Goal: Task Accomplishment & Management: Use online tool/utility

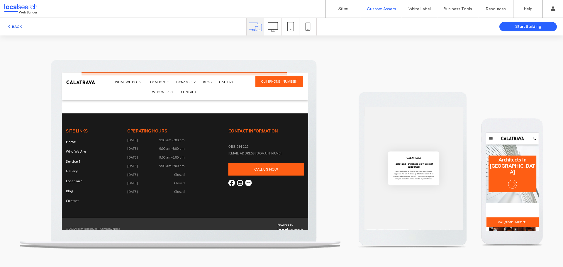
click at [16, 26] on button "BACK" at bounding box center [14, 26] width 15 height 7
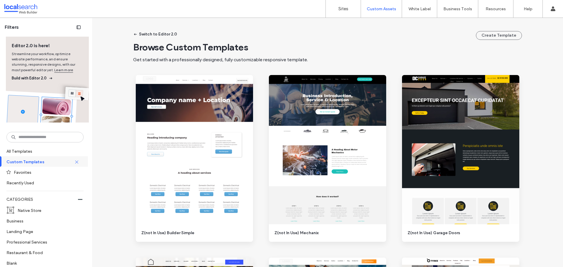
click at [27, 6] on div at bounding box center [37, 8] width 67 height 9
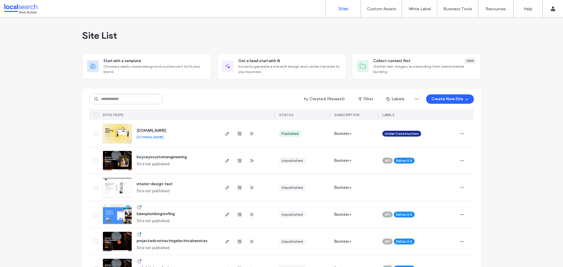
drag, startPoint x: 70, startPoint y: 19, endPoint x: 70, endPoint y: 23, distance: 3.8
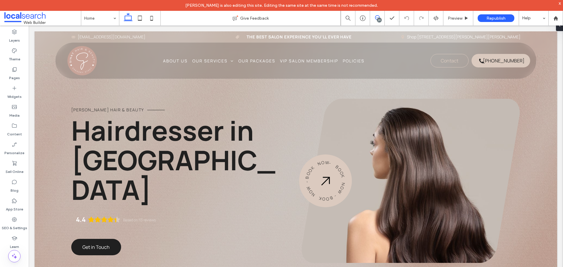
click at [377, 18] on icon at bounding box center [377, 17] width 5 height 5
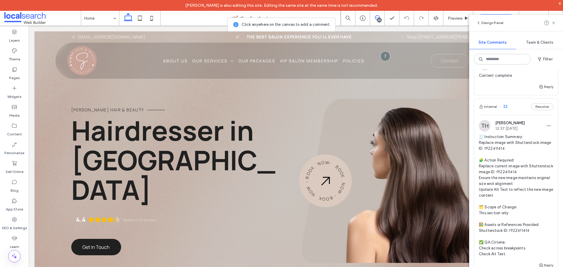
scroll to position [264, 0]
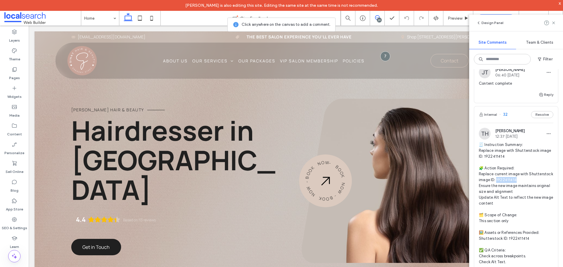
drag, startPoint x: 542, startPoint y: 151, endPoint x: 521, endPoint y: 153, distance: 21.2
click at [521, 153] on span "🧾 Instruction Summary: Replace image with Shutterstock image ID: 1922411414 🧩 A…" at bounding box center [516, 203] width 75 height 123
copy span "22411414 E"
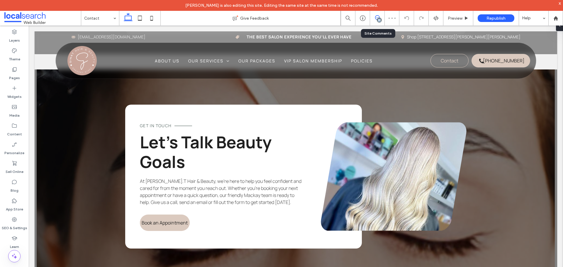
click at [377, 20] on div "29" at bounding box center [377, 18] width 14 height 6
click at [380, 18] on div "29" at bounding box center [379, 20] width 4 height 4
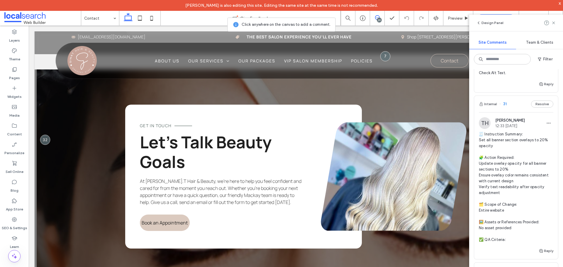
scroll to position [440, 0]
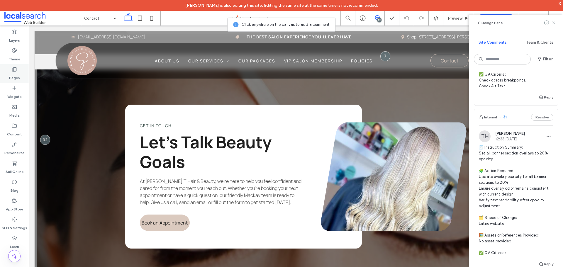
click at [18, 69] on div "Pages" at bounding box center [14, 73] width 29 height 19
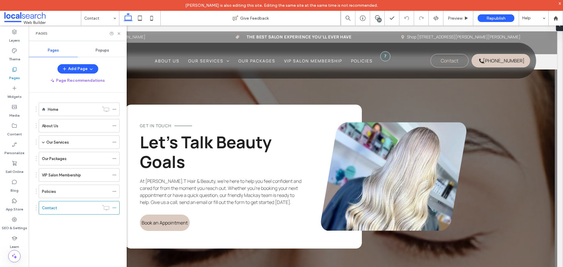
scroll to position [0, 0]
click at [16, 253] on span at bounding box center [15, 257] width 12 height 12
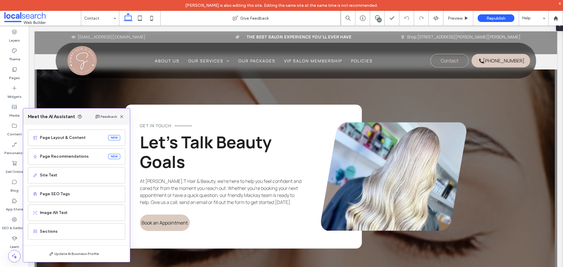
scroll to position [37, 0]
click at [67, 195] on span "Page SEO Tags" at bounding box center [80, 193] width 80 height 6
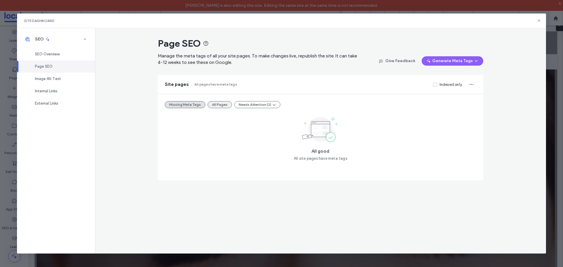
click at [222, 105] on button "All Pages" at bounding box center [220, 104] width 24 height 7
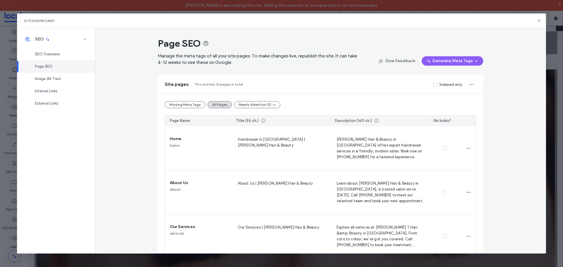
click at [536, 21] on div "Site Dashboard" at bounding box center [282, 20] width 530 height 15
click at [539, 20] on use at bounding box center [539, 20] width 3 height 3
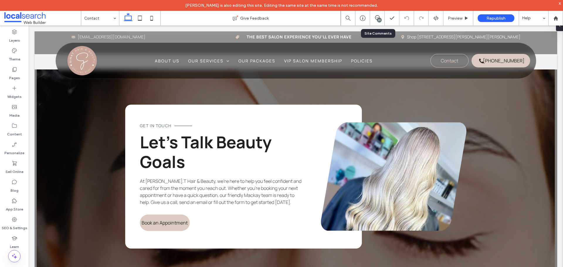
click at [380, 20] on div "29" at bounding box center [379, 20] width 4 height 4
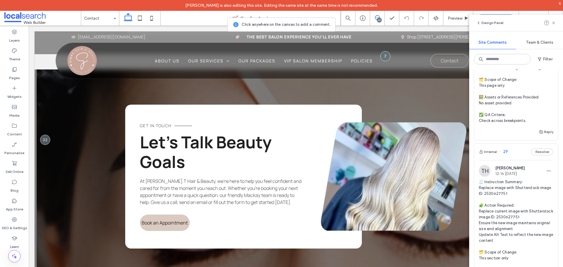
scroll to position [792, 0]
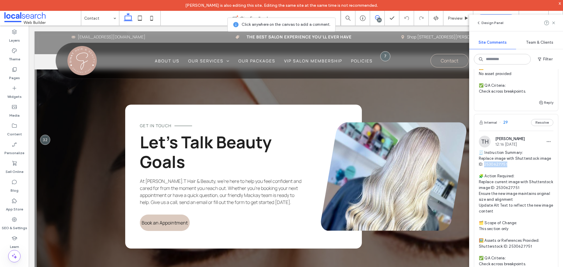
drag, startPoint x: 519, startPoint y: 142, endPoint x: 497, endPoint y: 143, distance: 21.7
click at [497, 150] on span "🧾 Instruction Summary: Replace image with Shutterstock image ID: 2530627751 🧩 A…" at bounding box center [516, 211] width 75 height 123
copy span "530627751"
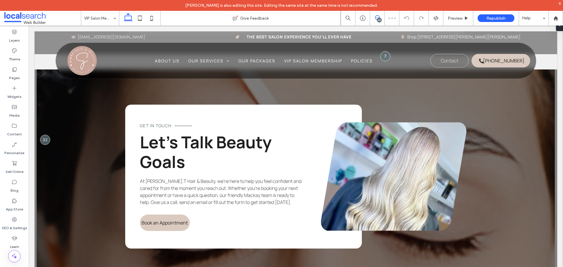
click at [383, 17] on span at bounding box center [377, 17] width 14 height 5
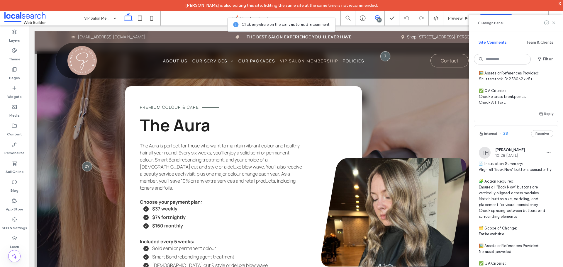
scroll to position [968, 0]
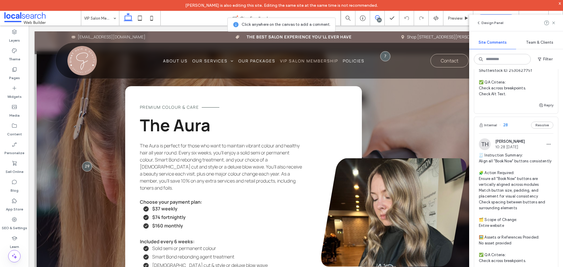
click at [512, 117] on div "Internal 28 Resolve" at bounding box center [516, 125] width 84 height 16
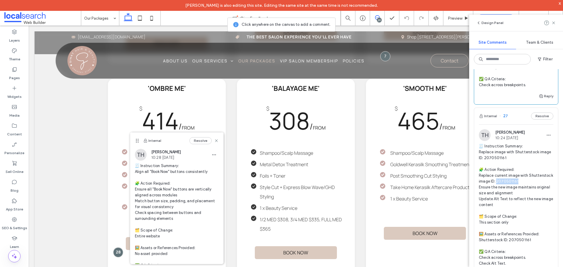
drag, startPoint x: 544, startPoint y: 166, endPoint x: 520, endPoint y: 166, distance: 23.8
click at [520, 166] on span "🧾 Instruction Summary: Replace image with Shutterstock image ID: 2070501161 🧩 A…" at bounding box center [516, 204] width 75 height 123
copy span "70501161 E"
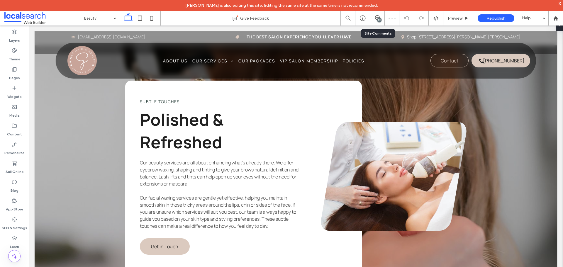
click at [382, 22] on div "29" at bounding box center [377, 18] width 15 height 15
drag, startPoint x: 378, startPoint y: 18, endPoint x: 480, endPoint y: 101, distance: 130.9
click at [378, 18] on div "29" at bounding box center [379, 20] width 4 height 4
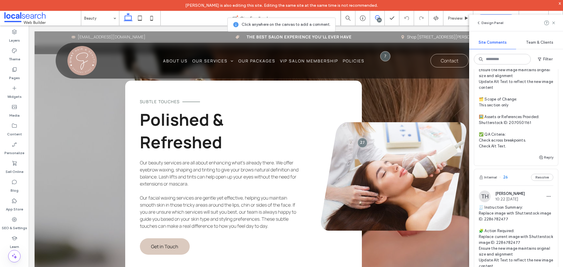
scroll to position [1291, 0]
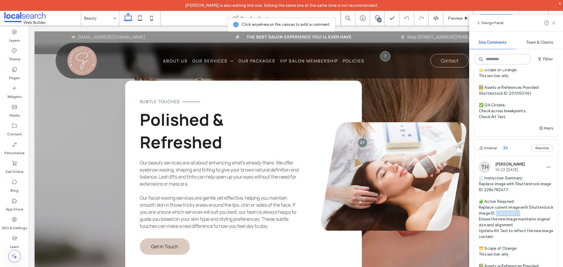
drag, startPoint x: 544, startPoint y: 195, endPoint x: 520, endPoint y: 195, distance: 24.1
click at [520, 195] on span "🧾 Instruction Summary: Replace image with Shutterstock image ID: 2286782477 🧩 A…" at bounding box center [516, 236] width 75 height 123
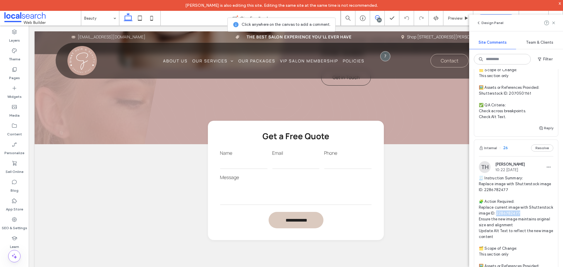
copy span "86782477 E"
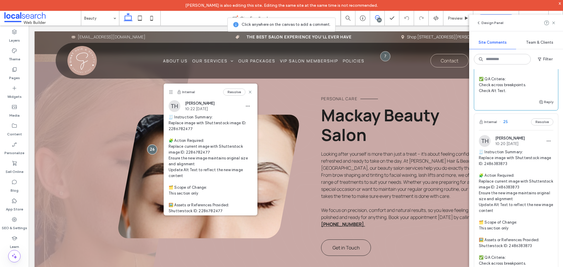
scroll to position [1496, 0]
drag, startPoint x: 544, startPoint y: 167, endPoint x: 520, endPoint y: 170, distance: 23.6
click at [520, 170] on span "🧾 Instruction Summary: Replace image with Shutterstock image ID: 2486383873 🧩 A…" at bounding box center [516, 210] width 75 height 123
copy span "86383873 E"
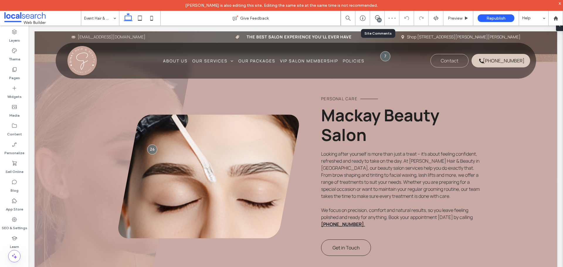
click at [382, 22] on div "29" at bounding box center [377, 18] width 15 height 15
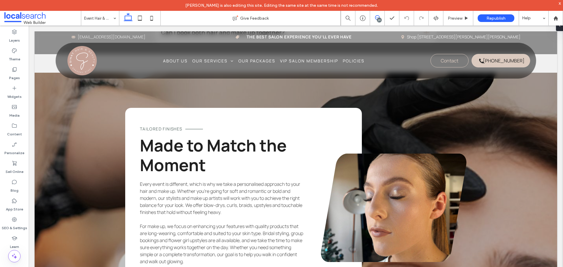
click at [376, 19] on icon at bounding box center [377, 17] width 5 height 5
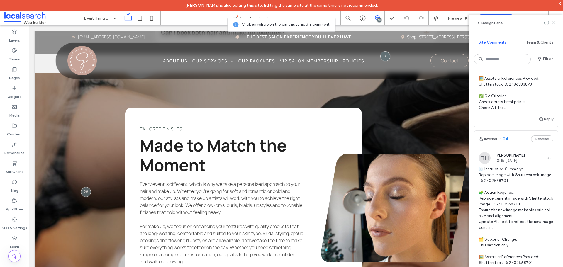
scroll to position [1672, 0]
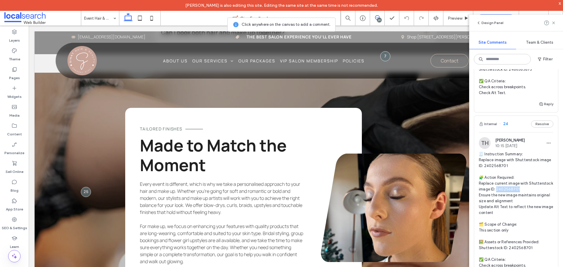
drag, startPoint x: 542, startPoint y: 173, endPoint x: 6, endPoint y: 164, distance: 536.9
click at [521, 173] on span "🧾 Instruction Summary: Replace image with Shutterstock image ID: 2402568701 🧩 A…" at bounding box center [516, 212] width 75 height 123
copy span "02568701 E"
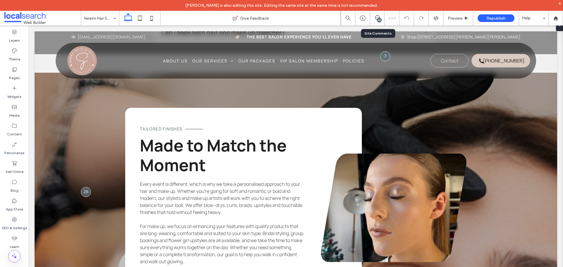
click at [376, 21] on div "29" at bounding box center [377, 18] width 15 height 15
click at [378, 20] on div "29" at bounding box center [379, 20] width 4 height 4
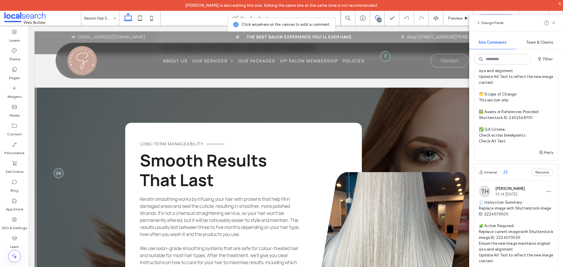
scroll to position [1819, 0]
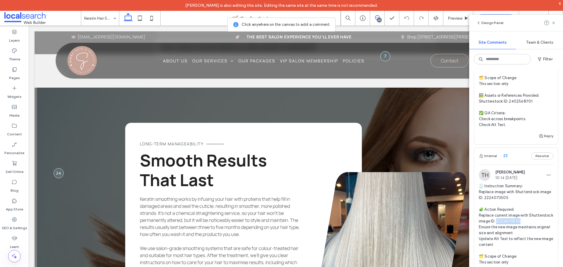
drag, startPoint x: 544, startPoint y: 204, endPoint x: 521, endPoint y: 206, distance: 23.0
click at [521, 206] on span "🧾 Instruction Summary: Replace image with Shutterstock image ID: 2224073505 🧩 A…" at bounding box center [516, 244] width 75 height 123
copy span "24073505 E"
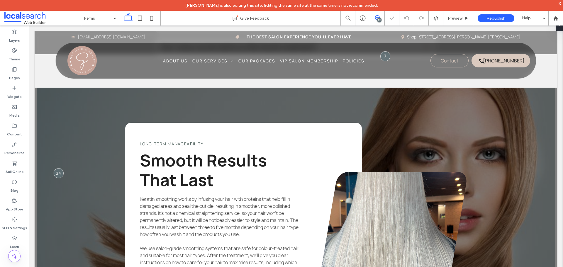
click at [382, 18] on span at bounding box center [377, 17] width 14 height 5
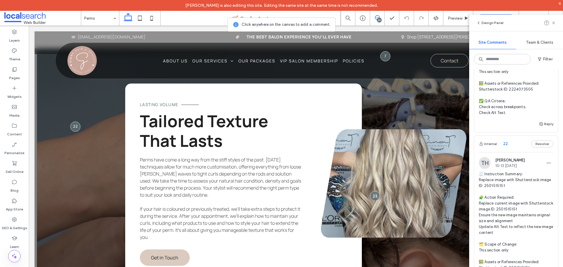
scroll to position [2024, 0]
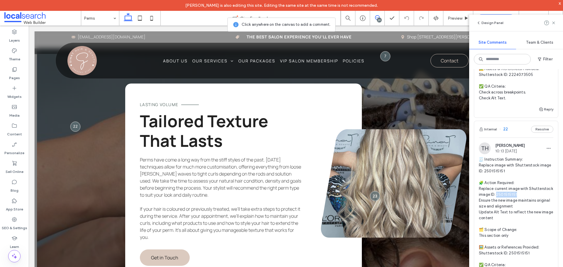
drag, startPoint x: 542, startPoint y: 177, endPoint x: 521, endPoint y: 176, distance: 20.5
click at [521, 176] on span "🧾 Instruction Summary: Replace image with Shutterstock image ID: 2501515151 🧩 A…" at bounding box center [516, 218] width 75 height 123
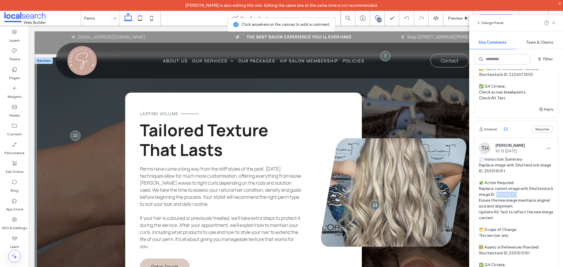
copy span "01515151 E"
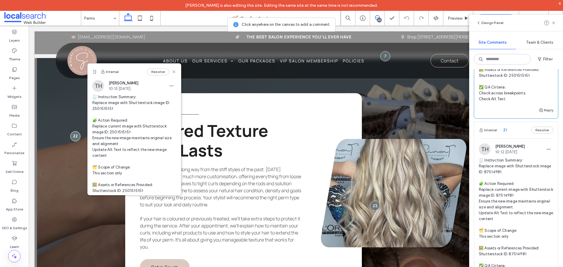
scroll to position [2230, 0]
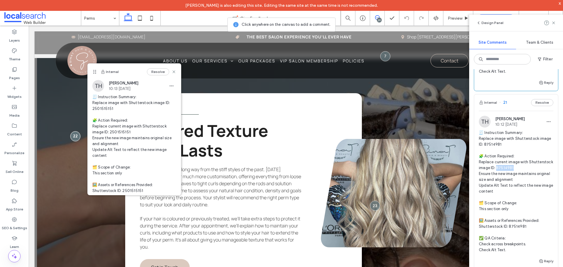
drag, startPoint x: 537, startPoint y: 150, endPoint x: 521, endPoint y: 153, distance: 16.6
click at [521, 153] on span "🧾 Instruction Summary: Replace image with Shutterstock image ID: 87514981 🧩 Act…" at bounding box center [516, 191] width 75 height 123
copy span "514981 E"
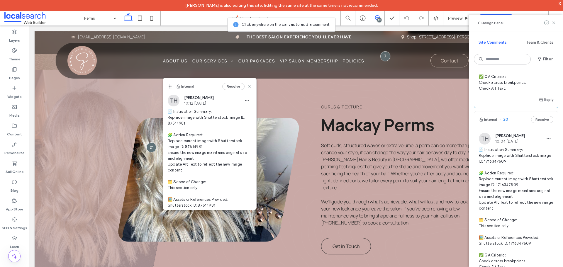
scroll to position [2406, 0]
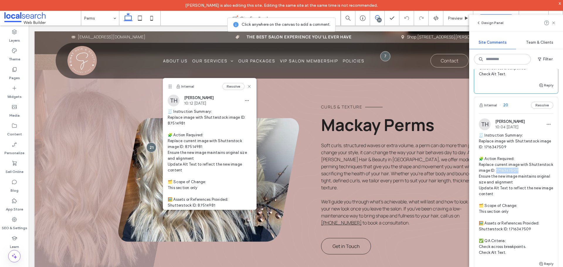
drag, startPoint x: 543, startPoint y: 153, endPoint x: 520, endPoint y: 154, distance: 22.3
click at [520, 154] on span "🧾 Instruction Summary: Replace image with Shutterstock image ID: 1716347509 🧩 A…" at bounding box center [516, 194] width 75 height 123
copy span "16347509 E"
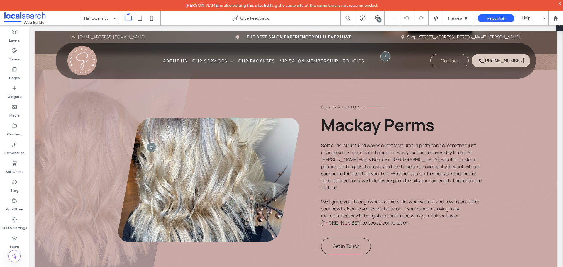
click at [379, 18] on div "29" at bounding box center [379, 20] width 4 height 4
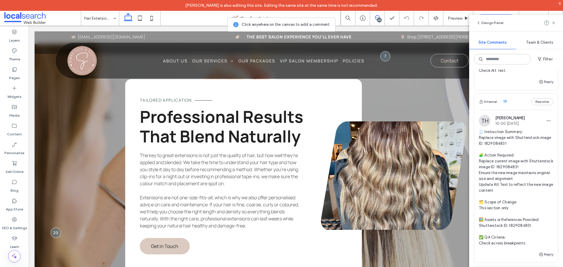
scroll to position [2611, 0]
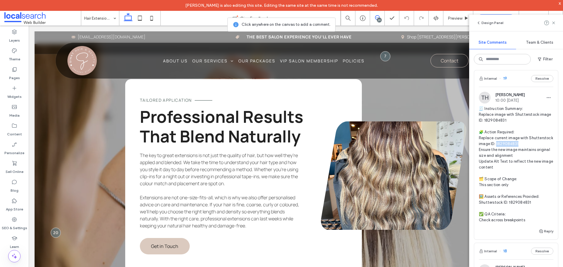
drag, startPoint x: 543, startPoint y: 128, endPoint x: 521, endPoint y: 125, distance: 22.5
click at [521, 125] on span "🧾 Instruction Summary: Replace image with Shutterstock image ID: 1829084831 🧩 A…" at bounding box center [516, 164] width 75 height 117
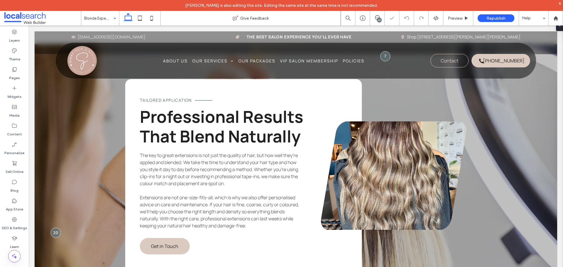
click at [381, 19] on div "29" at bounding box center [379, 20] width 4 height 4
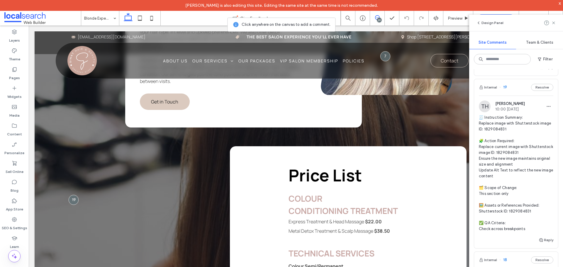
scroll to position [2690, 0]
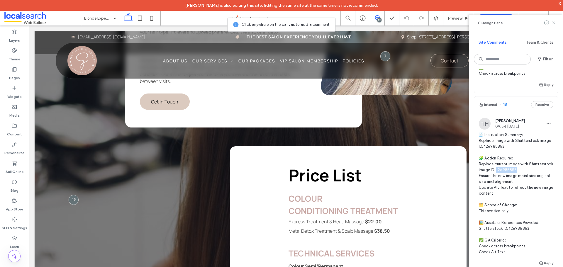
drag, startPoint x: 542, startPoint y: 154, endPoint x: 521, endPoint y: 153, distance: 21.4
click at [521, 153] on span "🧾 Instruction Summary: Replace image with Shutterstock image ID: 126985853 🧩 Ac…" at bounding box center [516, 193] width 75 height 123
copy span "6985853 E"
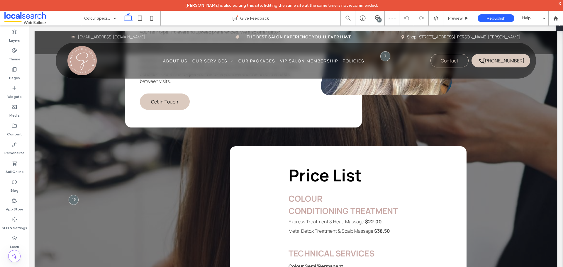
click at [380, 19] on div "29" at bounding box center [379, 20] width 4 height 4
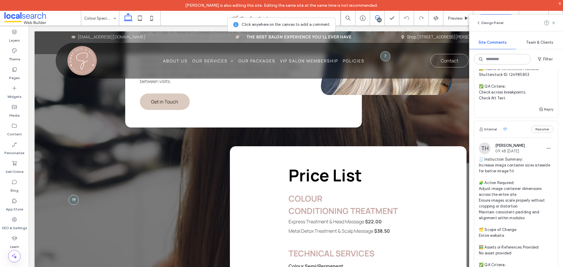
scroll to position [2904, 0]
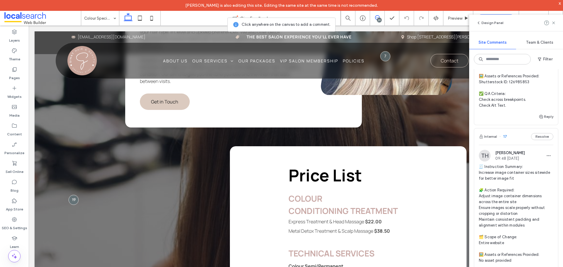
click at [512, 128] on div "Internal 17 Resolve" at bounding box center [516, 136] width 84 height 16
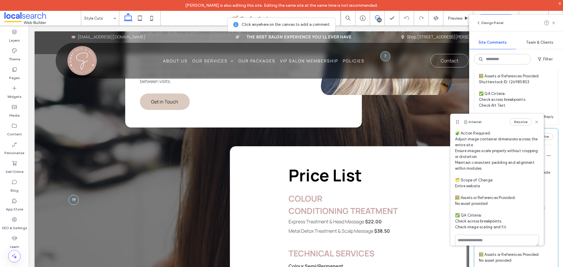
scroll to position [44, 0]
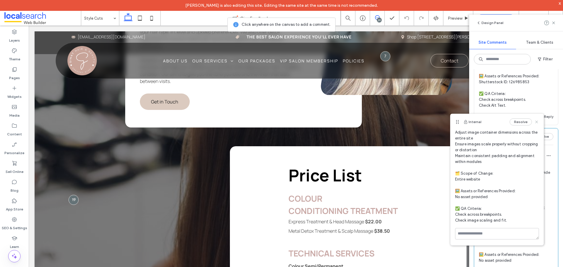
click at [535, 123] on icon at bounding box center [537, 122] width 5 height 5
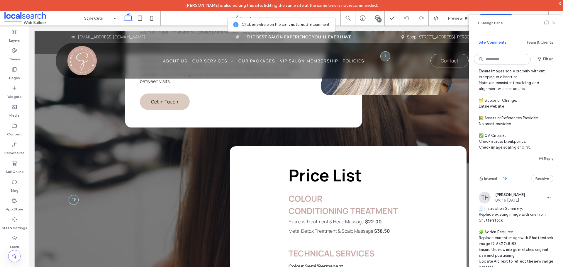
scroll to position [3051, 0]
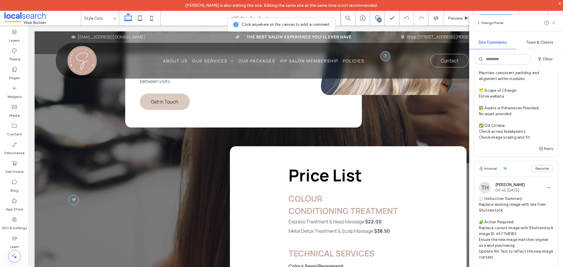
click at [516, 160] on div "Internal 16 Resolve" at bounding box center [516, 168] width 84 height 16
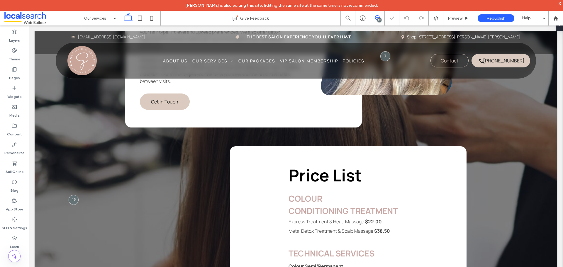
click at [376, 19] on use at bounding box center [377, 17] width 5 height 5
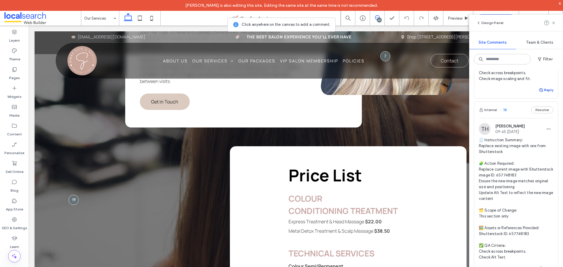
scroll to position [3139, 0]
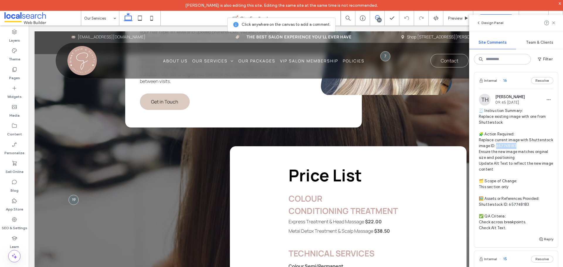
drag, startPoint x: 539, startPoint y: 128, endPoint x: 521, endPoint y: 127, distance: 18.0
click at [521, 127] on span "🧾 Instruction Summary: Replace existing image with one from Shutterstock 🧩 Acti…" at bounding box center [516, 169] width 75 height 123
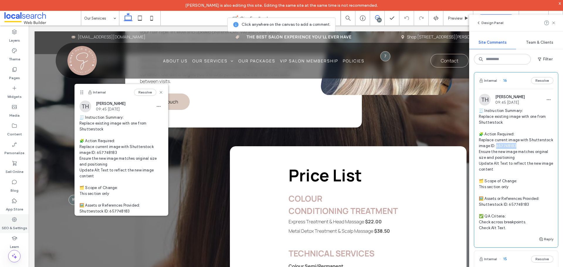
copy span "7748183 E"
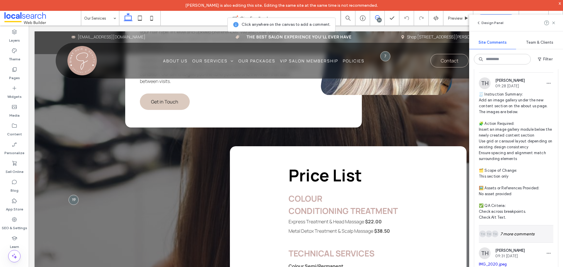
scroll to position [3344, 0]
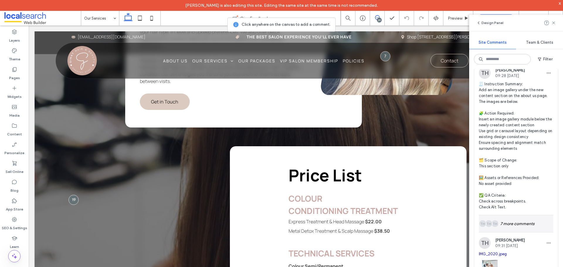
click at [515, 215] on div "TH TH TH 7 more comments" at bounding box center [516, 223] width 75 height 17
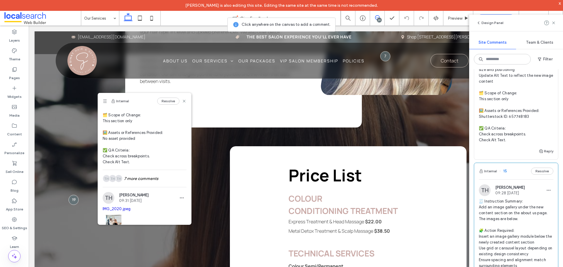
scroll to position [88, 0]
click at [127, 173] on div "TH TH TH 7 more comments" at bounding box center [145, 178] width 84 height 17
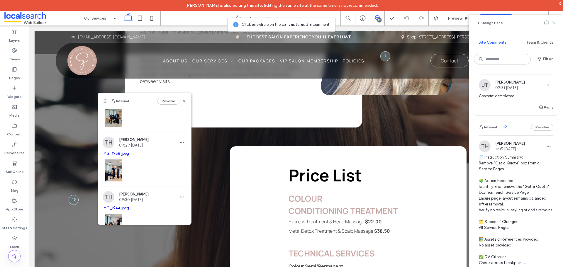
scroll to position [4225, 0]
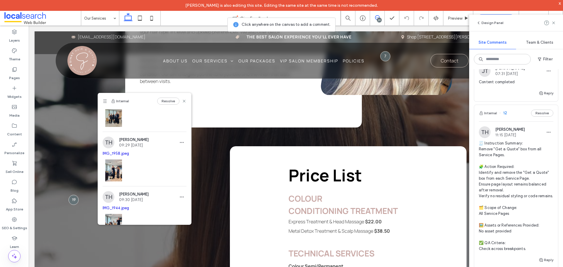
click at [513, 105] on div "Internal 12 Resolve" at bounding box center [516, 113] width 84 height 16
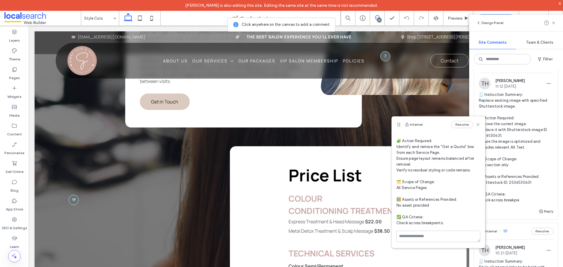
scroll to position [4430, 0]
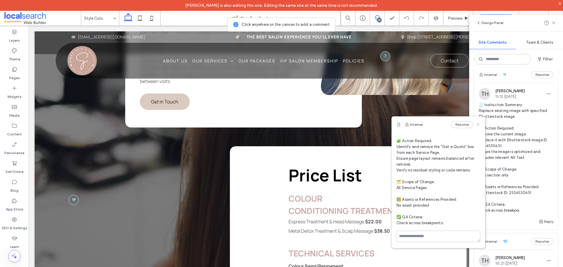
click at [477, 126] on use at bounding box center [478, 124] width 3 height 3
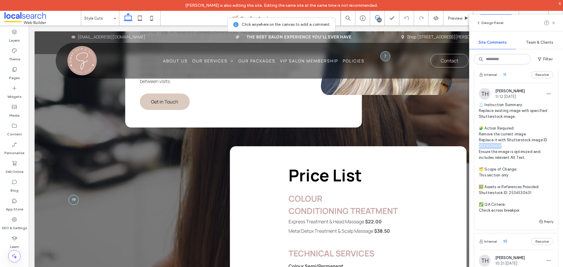
drag, startPoint x: 501, startPoint y: 135, endPoint x: 480, endPoint y: 135, distance: 21.1
click at [480, 135] on span "🧾 Instruction Summary: Replace existing image with specified Shutterstock image…" at bounding box center [516, 157] width 75 height 111
copy span "34530631."
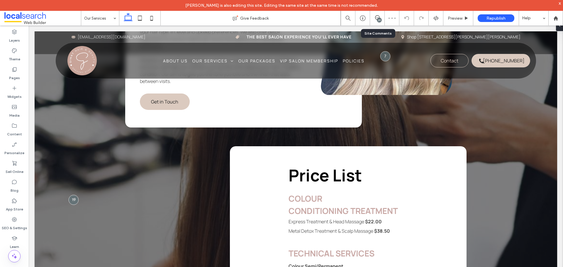
click at [378, 20] on div "29" at bounding box center [379, 20] width 4 height 4
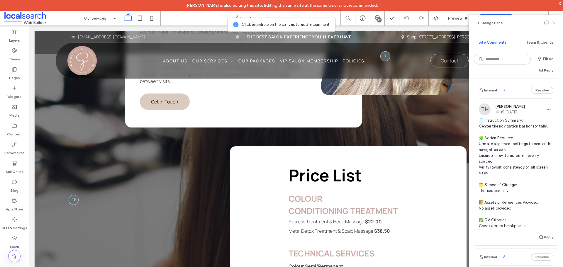
scroll to position [4716, 0]
click at [514, 95] on div "Internal 7 Resolve" at bounding box center [516, 90] width 84 height 16
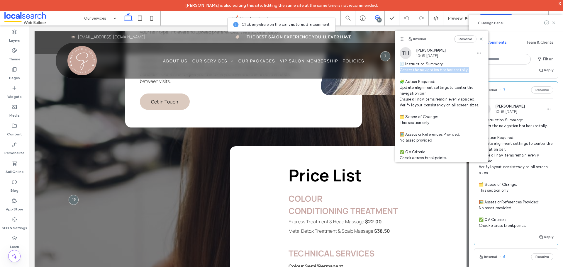
drag, startPoint x: 472, startPoint y: 70, endPoint x: 399, endPoint y: 71, distance: 72.8
click at [399, 71] on div "TH Taylor Hawthorn 10:15 Aug 13 2025 🧾 Instruction Summary: Center the navigati…" at bounding box center [441, 106] width 93 height 119
copy span "enter the navigation bar horizontally."
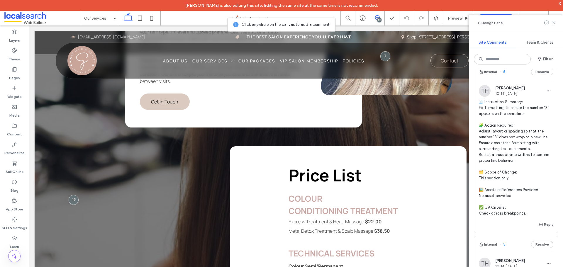
scroll to position [4892, 0]
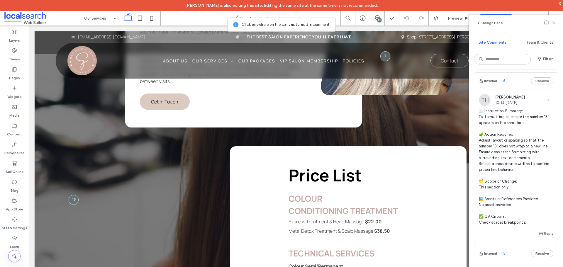
click at [516, 83] on div "Internal 6 Resolve" at bounding box center [516, 81] width 84 height 16
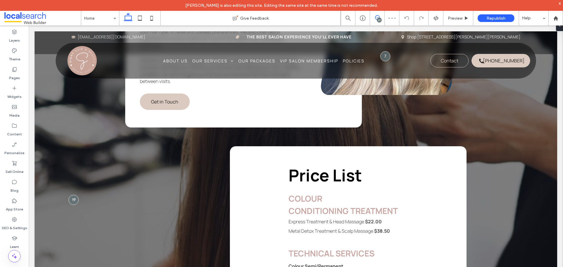
click at [378, 17] on icon at bounding box center [377, 17] width 5 height 5
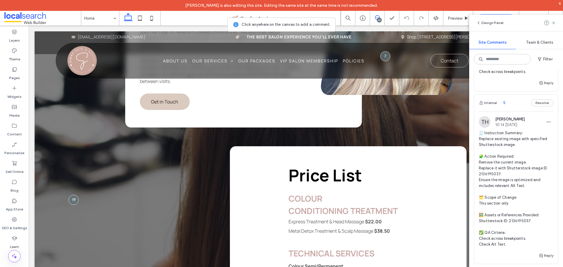
scroll to position [5051, 0]
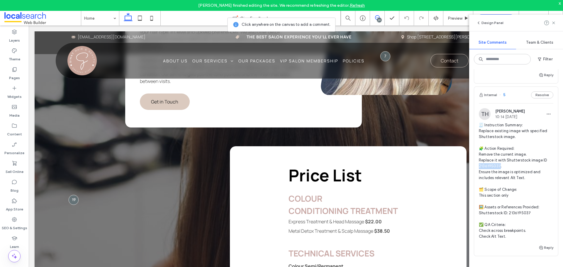
drag, startPoint x: 499, startPoint y: 166, endPoint x: 480, endPoint y: 166, distance: 19.4
click at [480, 166] on span "🧾 Instruction Summary: Replace existing image with specified Shutterstock image…" at bounding box center [516, 180] width 75 height 117
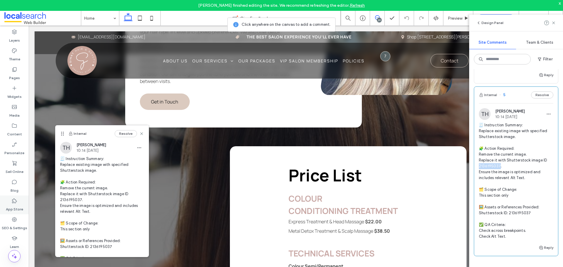
copy span "36195037."
drag, startPoint x: 20, startPoint y: 224, endPoint x: 21, endPoint y: 202, distance: 22.6
click at [20, 224] on label "SEO & Settings" at bounding box center [15, 227] width 26 height 8
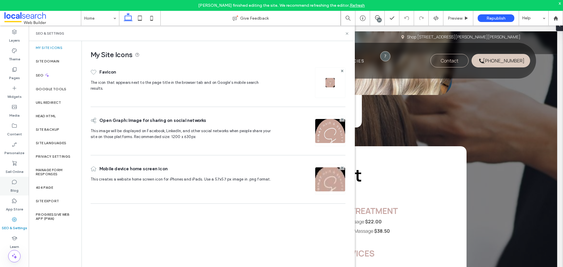
scroll to position [0, 0]
click at [50, 125] on div "Site Backup" at bounding box center [55, 129] width 53 height 13
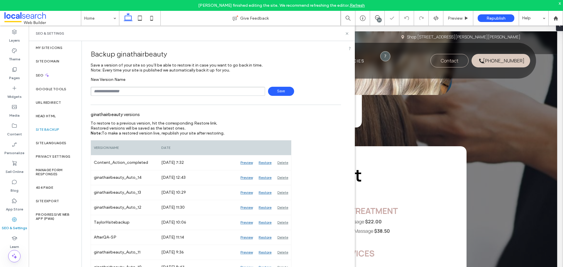
click at [143, 88] on input "text" at bounding box center [178, 91] width 175 height 9
type input "**********"
